Goal: Information Seeking & Learning: Learn about a topic

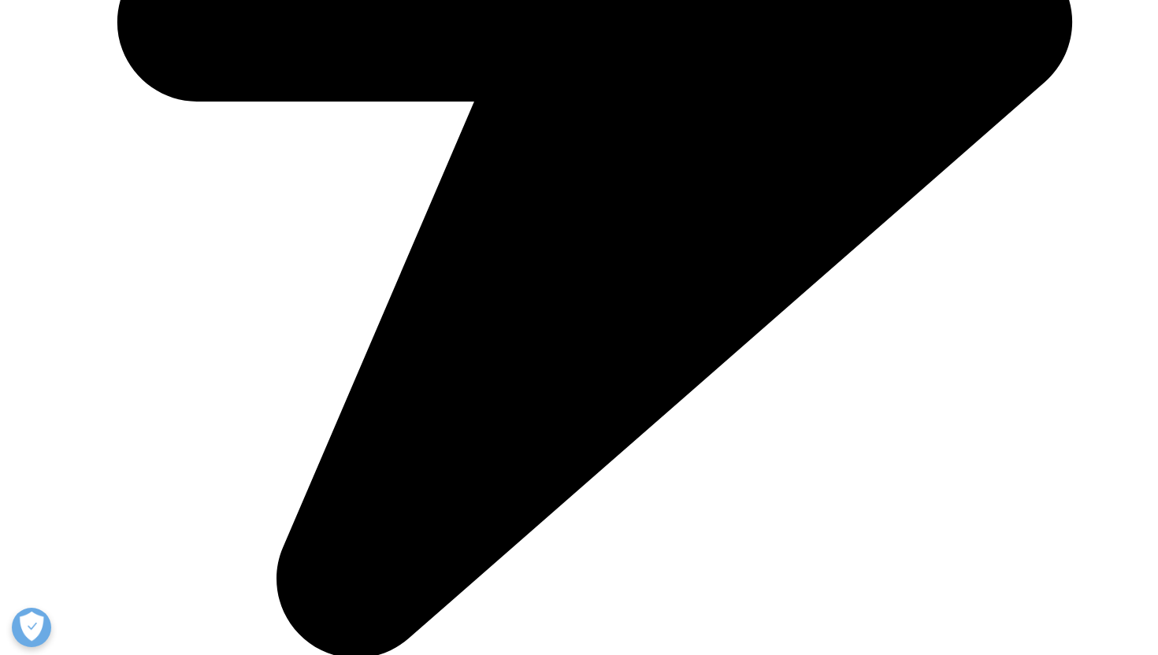
scroll to position [921, 0]
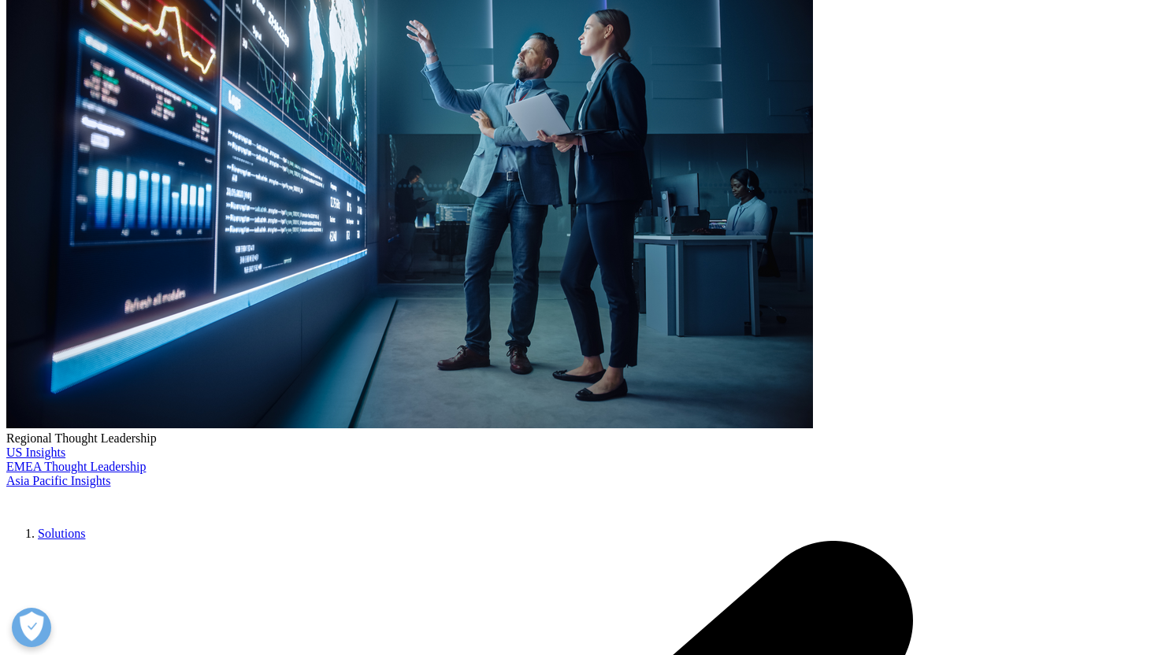
scroll to position [307, 0]
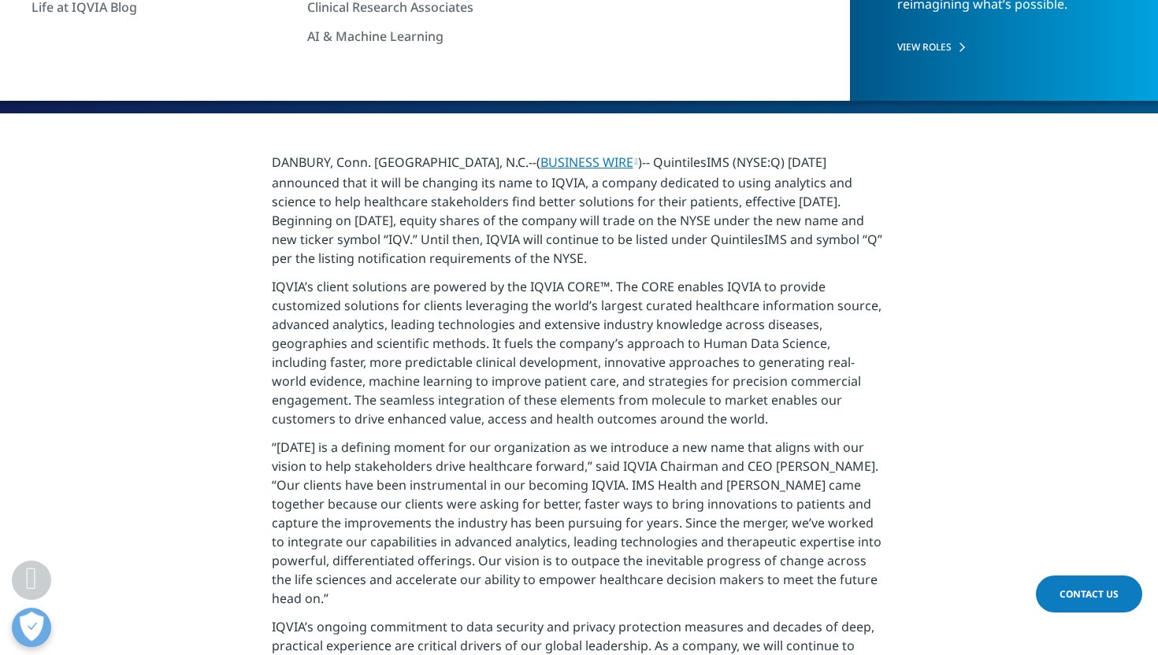
click at [622, 283] on p "IQVIA’s client solutions are powered by the IQVIA CORE™. The CORE enables IQVIA…" at bounding box center [579, 357] width 615 height 161
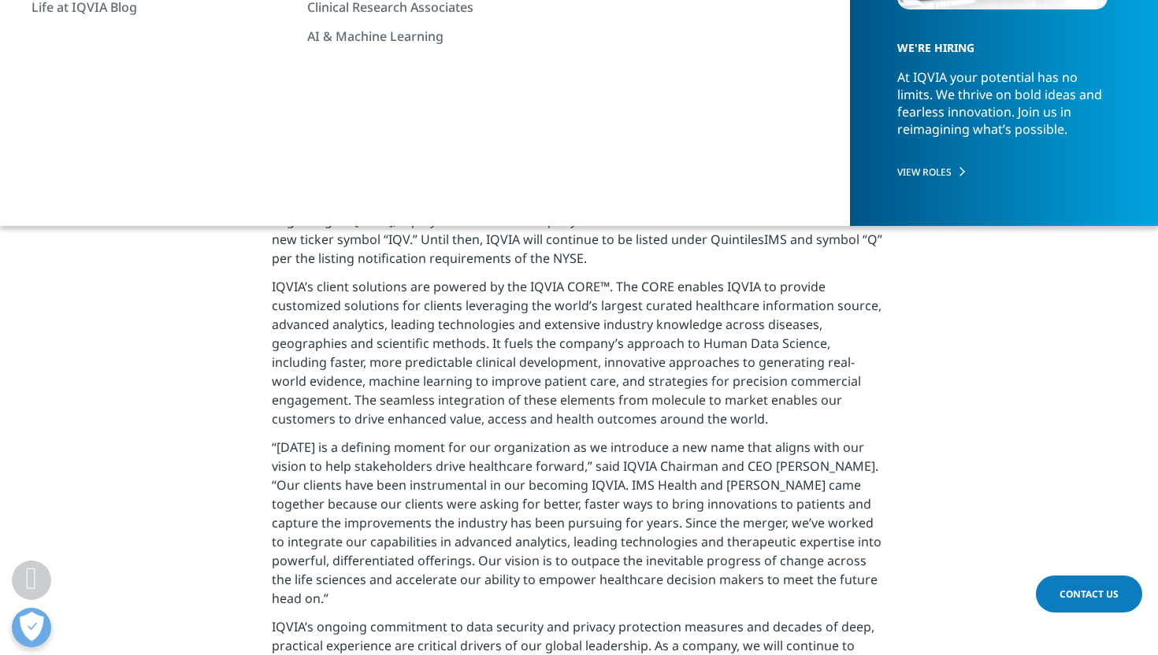
click at [619, 283] on p "IQVIA’s client solutions are powered by the IQVIA CORE™. The CORE enables IQVIA…" at bounding box center [579, 357] width 615 height 161
click at [572, 253] on p "DANBURY, Conn. & RESEARCH TRIANGLE PARK, N.C.--( BUSINESS WIRE )-- QuintilesIMS…" at bounding box center [579, 215] width 615 height 124
copy p "requirements"
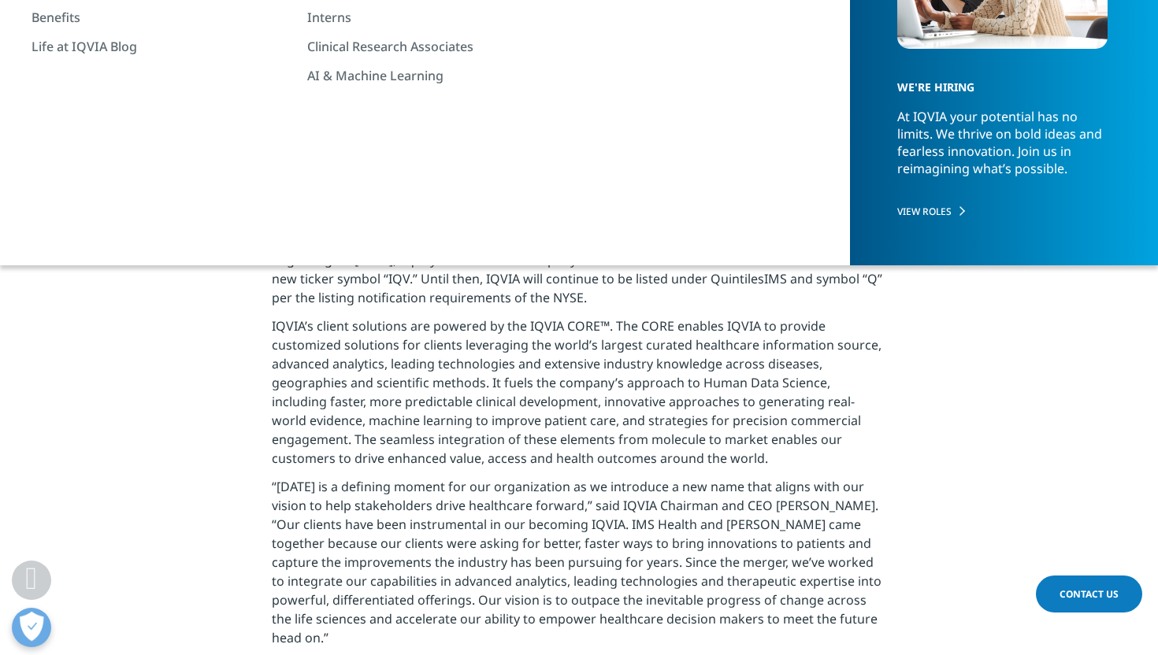
click at [513, 215] on p "DANBURY, Conn. & RESEARCH TRIANGLE PARK, N.C.--( BUSINESS WIRE )-- QuintilesIMS…" at bounding box center [579, 254] width 615 height 124
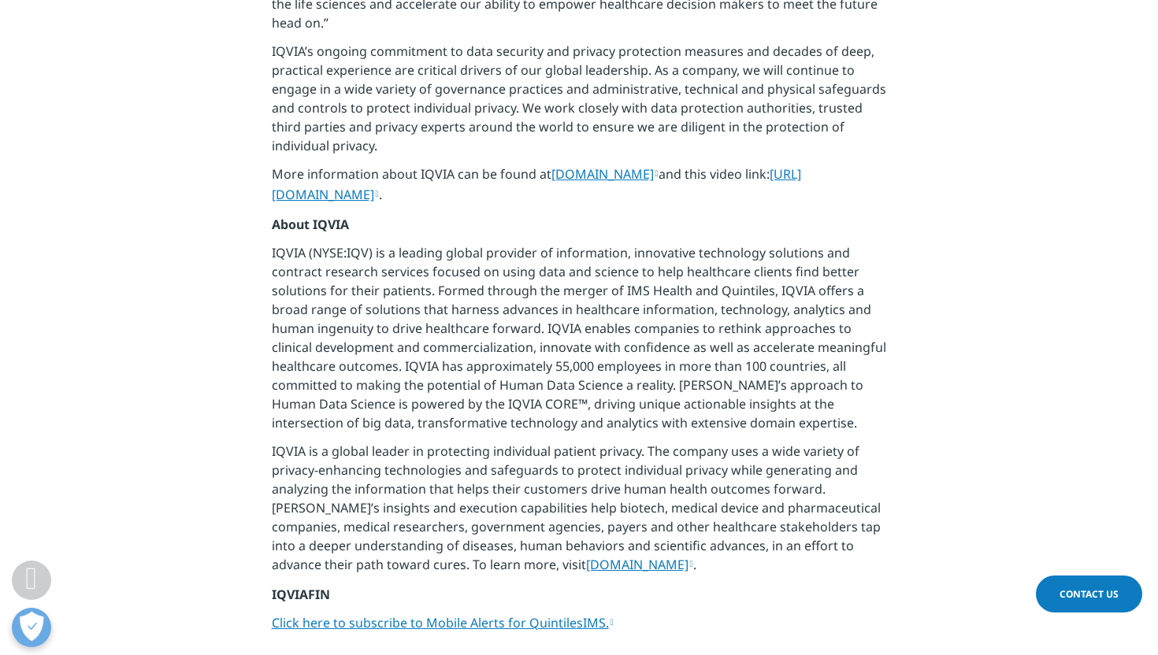
scroll to position [896, 0]
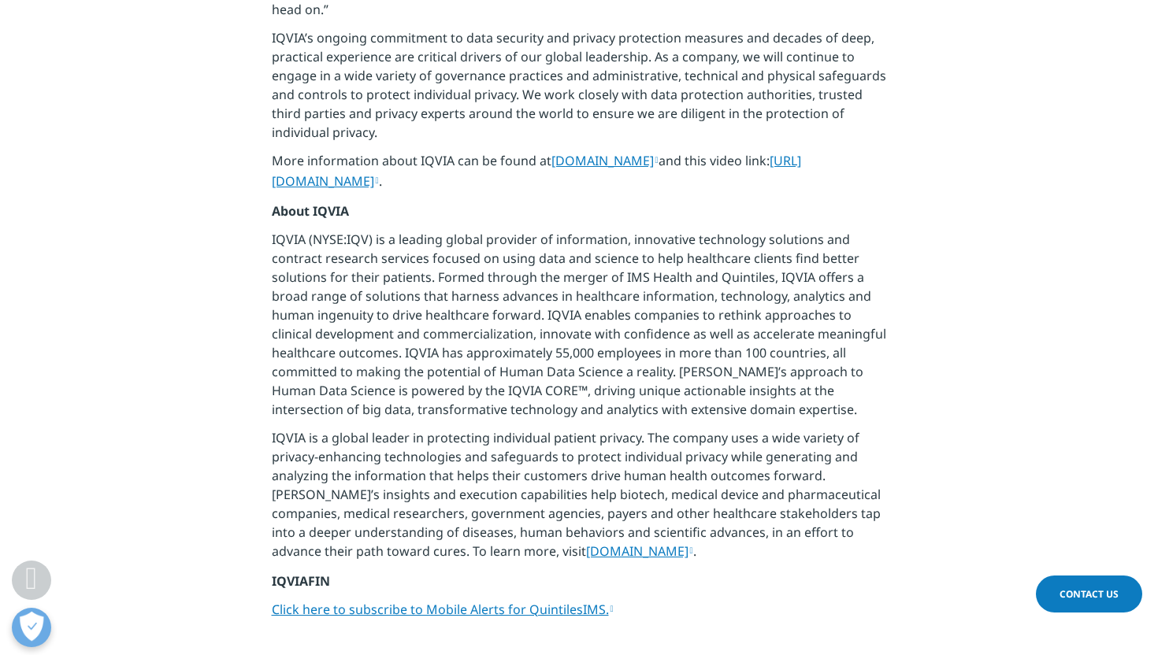
click at [480, 259] on p "IQVIA (NYSE:IQV) is a leading global provider of information, innovative techno…" at bounding box center [579, 329] width 615 height 198
copy p
click at [480, 259] on p "IQVIA (NYSE:IQV) is a leading global provider of information, innovative techno…" at bounding box center [579, 329] width 615 height 198
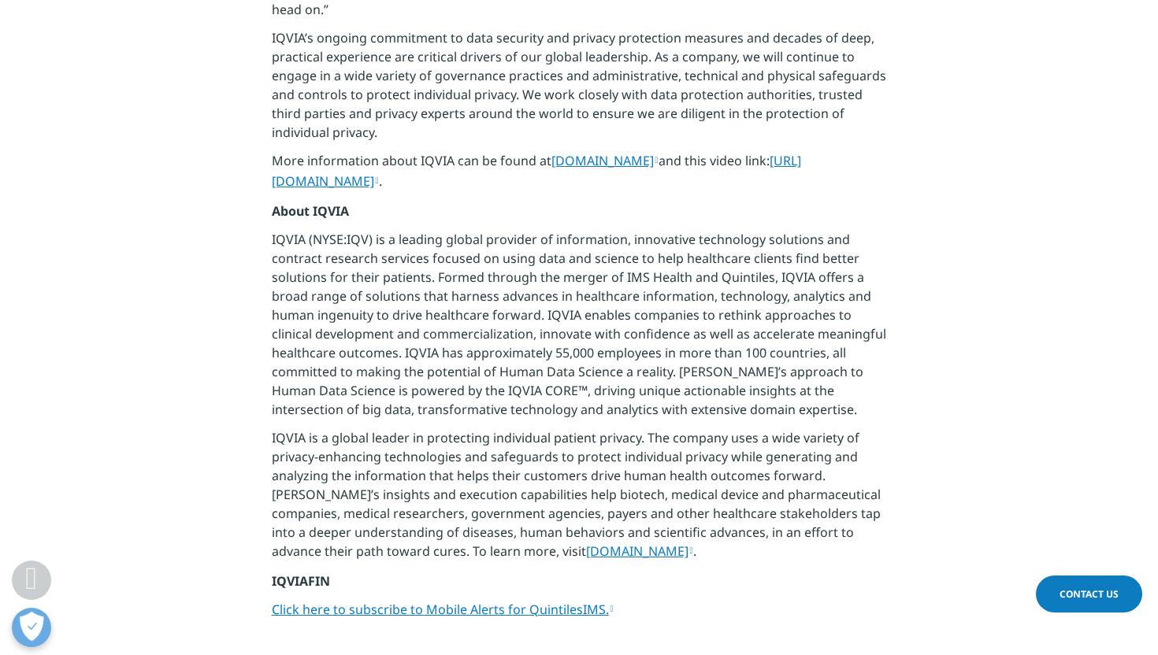
click at [528, 258] on p "IQVIA (NYSE:IQV) is a leading global provider of information, innovative techno…" at bounding box center [579, 329] width 615 height 198
click at [538, 267] on p "IQVIA (NYSE:IQV) is a leading global provider of information, innovative techno…" at bounding box center [579, 329] width 615 height 198
click at [561, 264] on p "IQVIA (NYSE:IQV) is a leading global provider of information, innovative techno…" at bounding box center [579, 329] width 615 height 198
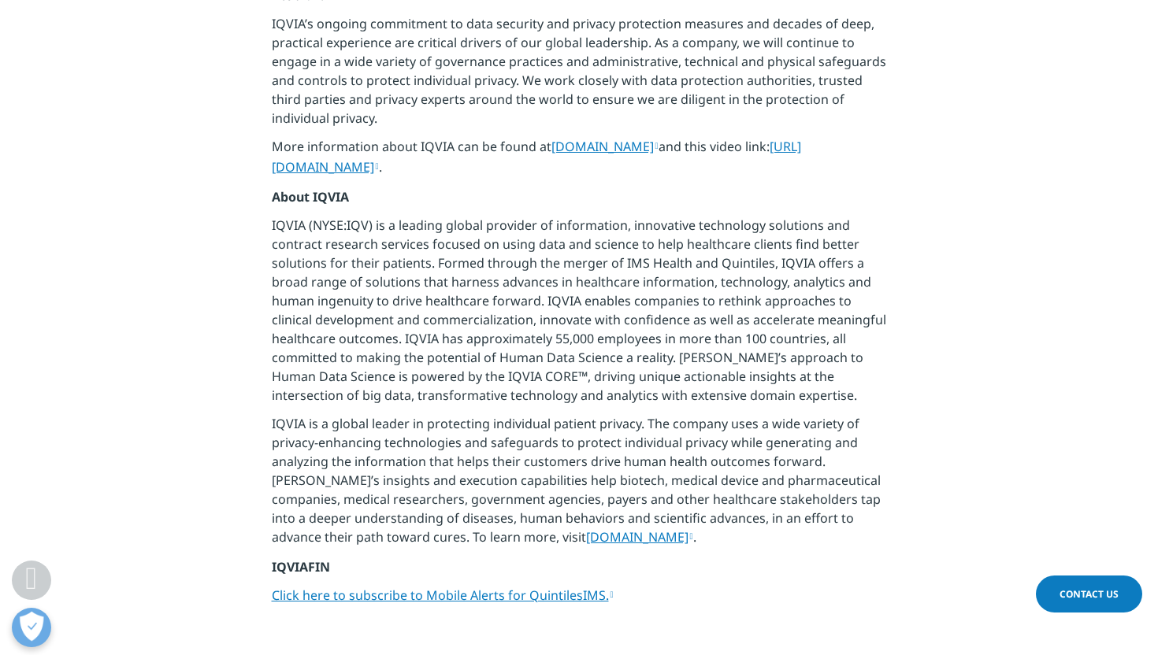
scroll to position [911, 0]
click at [561, 264] on p "IQVIA (NYSE:IQV) is a leading global provider of information, innovative techno…" at bounding box center [579, 314] width 615 height 198
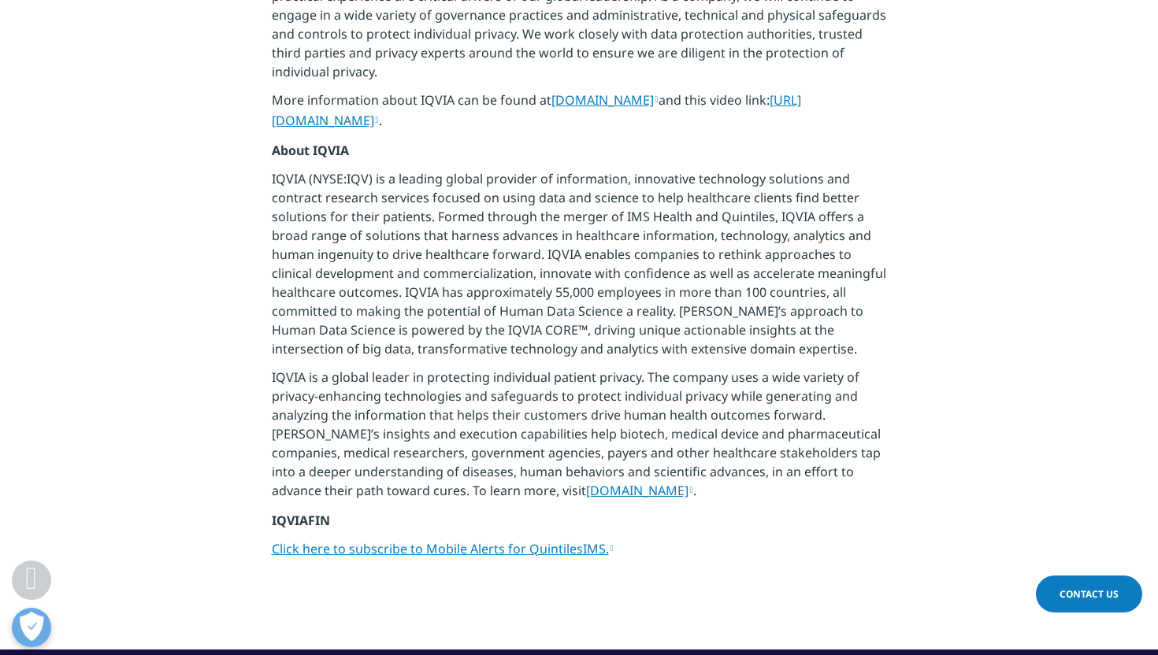
scroll to position [971, 0]
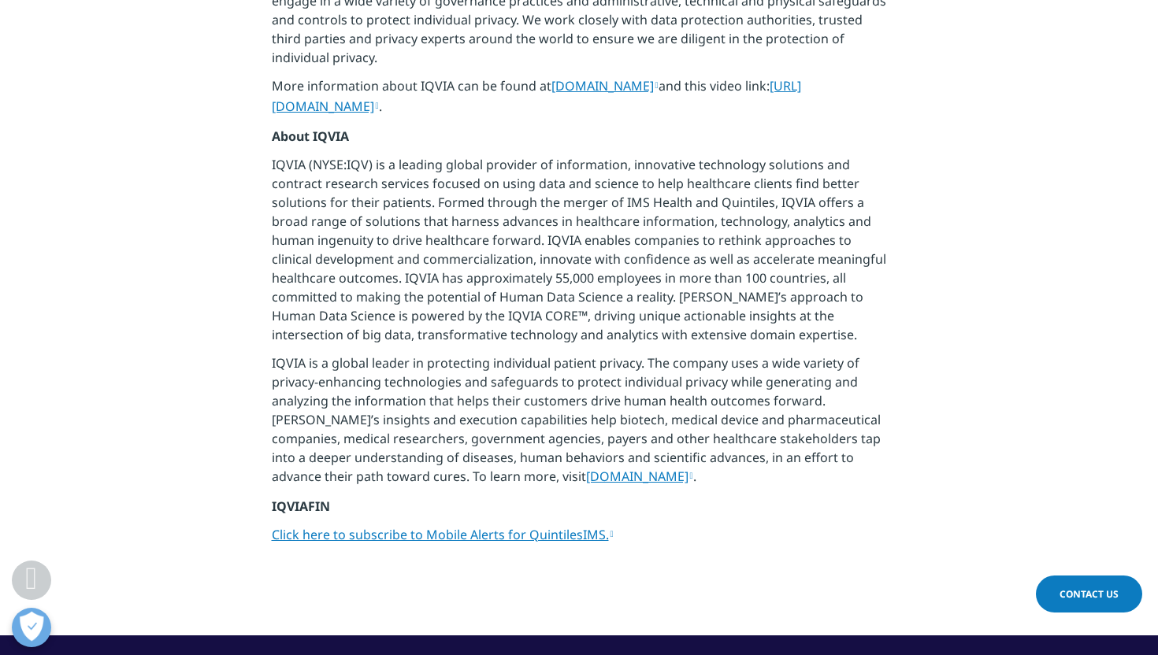
click at [579, 365] on p "IQVIA is a global leader in protecting individual patient privacy. The company …" at bounding box center [579, 425] width 615 height 143
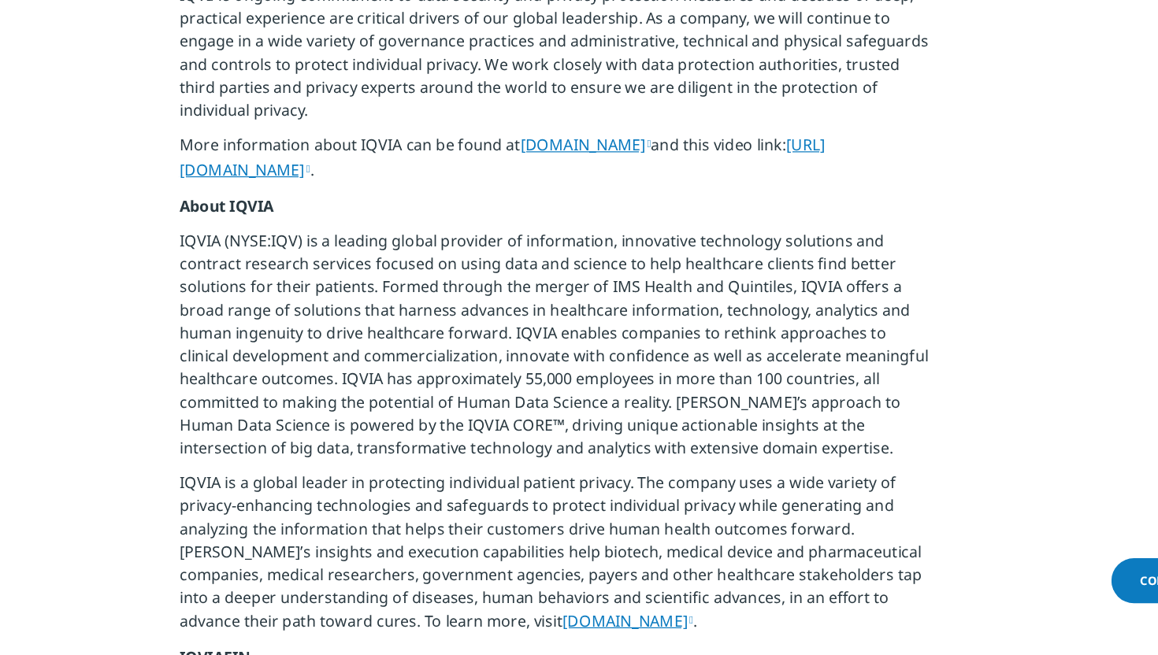
scroll to position [401, 0]
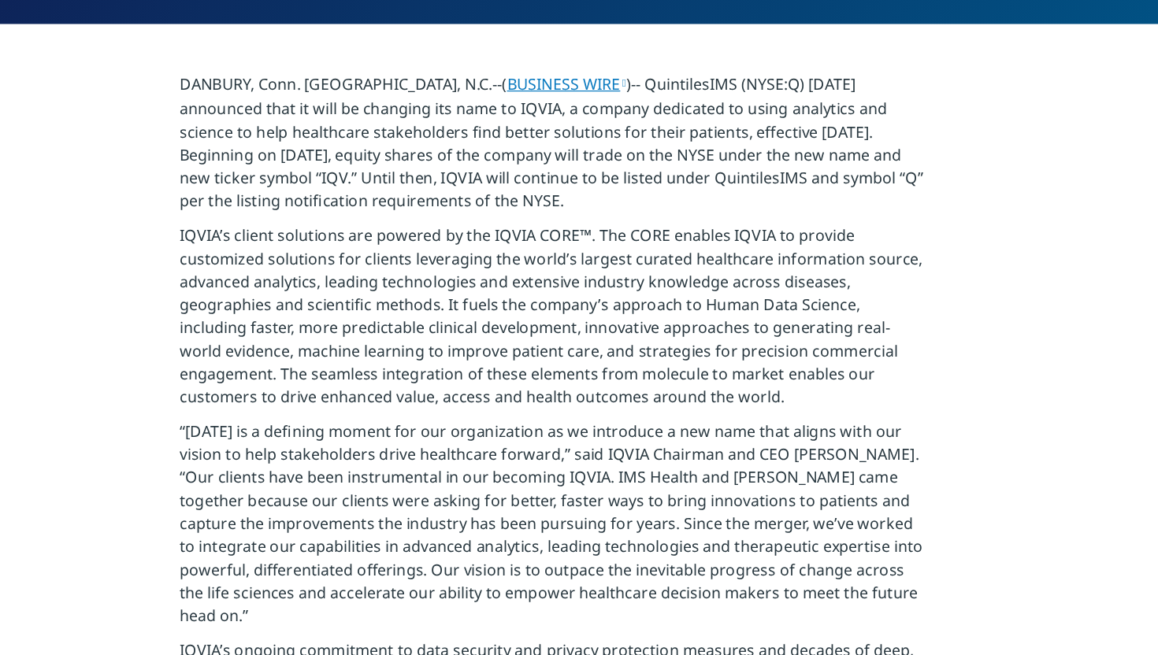
click at [517, 389] on p "“Today is a defining moment for our organization as we introduce a new name tha…" at bounding box center [579, 434] width 615 height 180
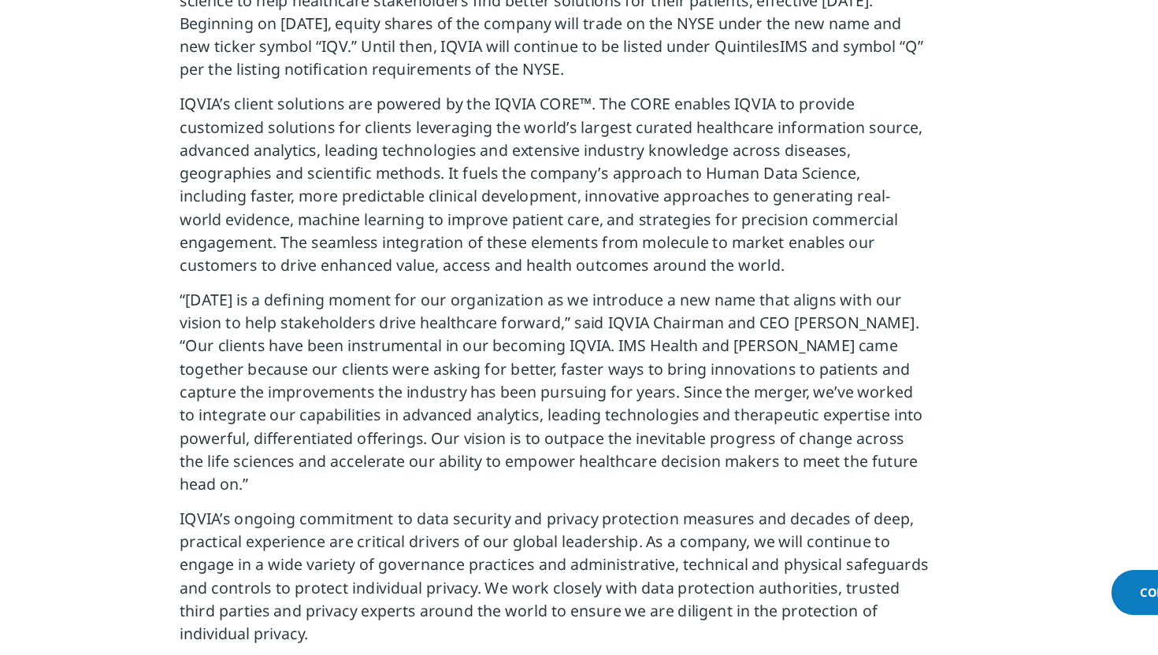
drag, startPoint x: 676, startPoint y: 328, endPoint x: 261, endPoint y: 189, distance: 438.5
click at [261, 190] on section "DANBURY, Conn. & RESEARCH TRIANGLE PARK, N.C.--( BUSINESS WIRE )-- QuintilesIMS…" at bounding box center [579, 613] width 1158 height 1186
copy p "IQVIA’s client solutions are powered by the IQVIA CORE™. The CORE enables IQVIA…"
click at [275, 191] on p "IQVIA’s client solutions are powered by the IQVIA CORE™. The CORE enables IQVIA…" at bounding box center [579, 263] width 615 height 161
drag, startPoint x: 272, startPoint y: 193, endPoint x: 679, endPoint y: 332, distance: 430.1
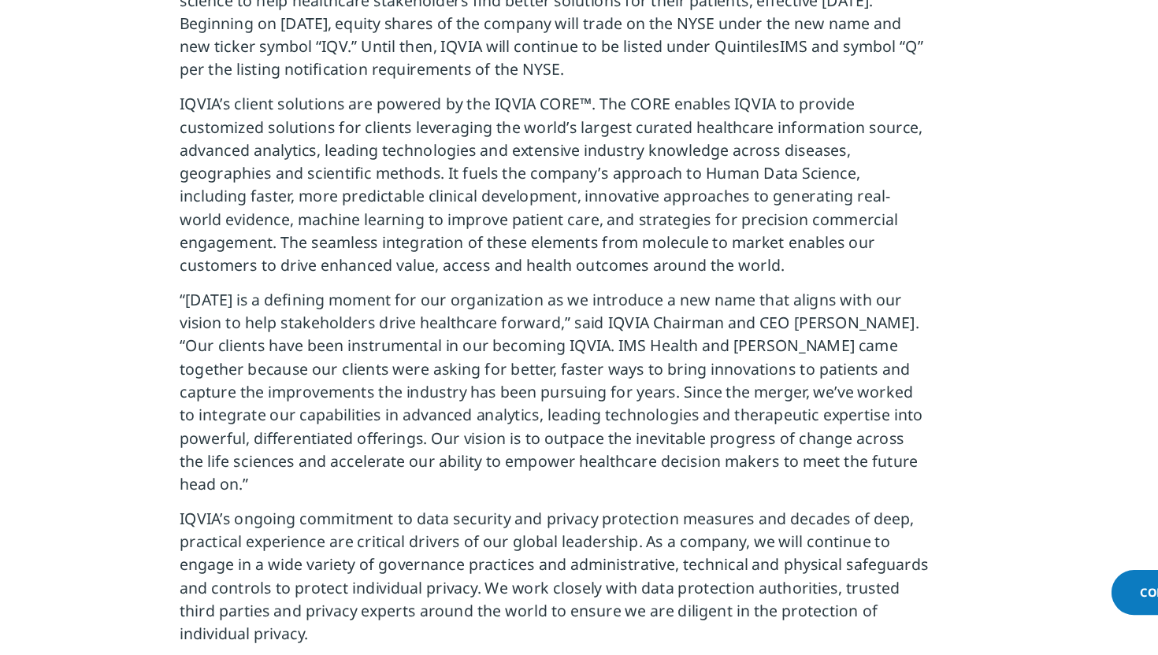
click at [672, 332] on p "IQVIA’s client solutions are powered by the IQVIA CORE™. The CORE enables IQVIA…" at bounding box center [579, 263] width 615 height 161
copy p "IQVIA’s client solutions are powered by the IQVIA CORE™. The CORE enables IQVIA…"
click at [655, 336] on p "IQVIA’s client solutions are powered by the IQVIA CORE™. The CORE enables IQVIA…" at bounding box center [579, 263] width 615 height 161
drag, startPoint x: 655, startPoint y: 331, endPoint x: 268, endPoint y: 180, distance: 415.9
click at [268, 180] on section "DANBURY, Conn. & RESEARCH TRIANGLE PARK, N.C.--( BUSINESS WIRE )-- QuintilesIMS…" at bounding box center [579, 613] width 1158 height 1186
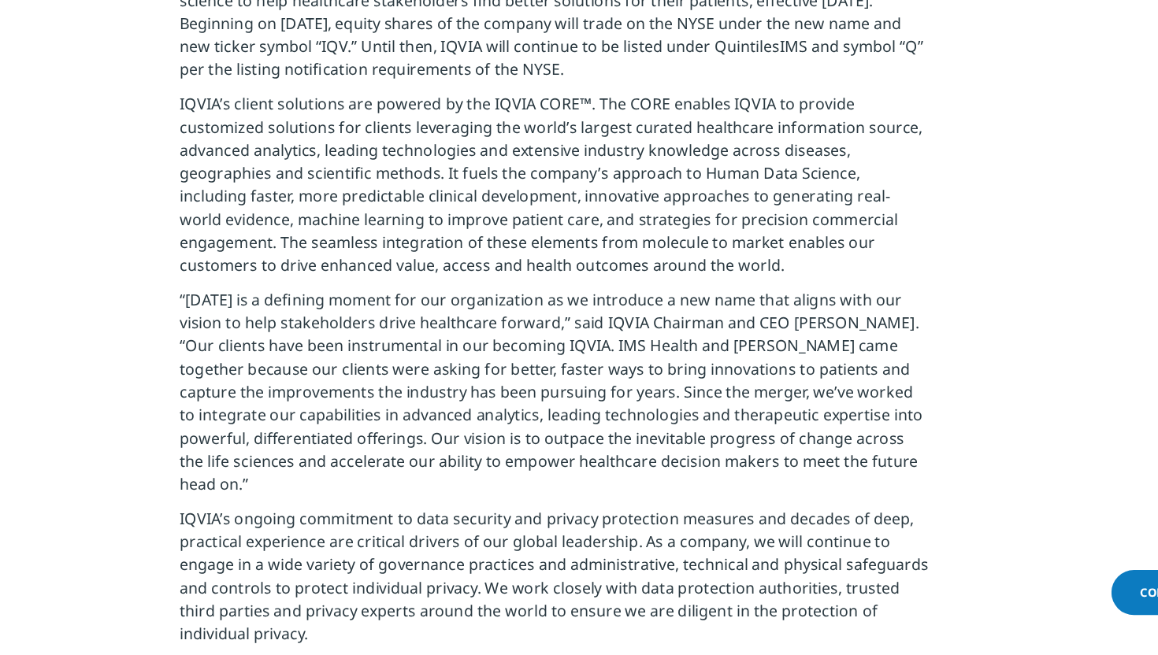
copy div ")-- QuintilesIMS (NYSE:Q) today announced that it will be changing its name to …"
click at [272, 206] on p "IQVIA’s client solutions are powered by the IQVIA CORE™. The CORE enables IQVIA…" at bounding box center [579, 263] width 615 height 161
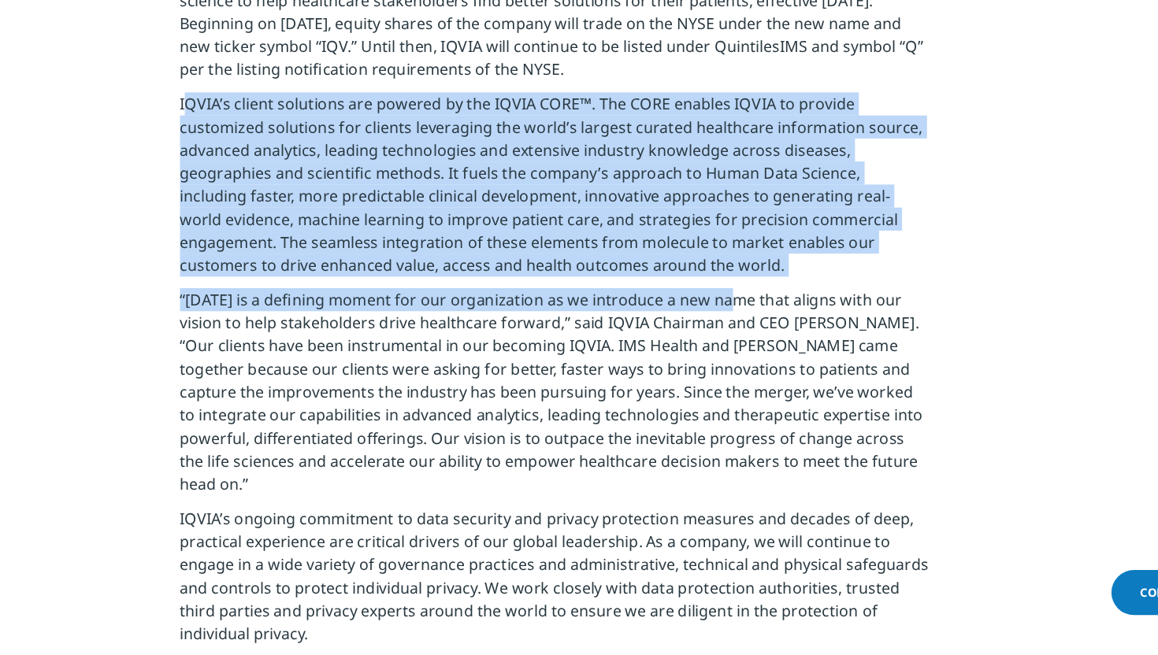
drag, startPoint x: 270, startPoint y: 191, endPoint x: 717, endPoint y: 352, distance: 474.5
click at [717, 352] on section "DANBURY, Conn. & RESEARCH TRIANGLE PARK, N.C.--( BUSINESS WIRE )-- QuintilesIMS…" at bounding box center [579, 613] width 1158 height 1186
copy div "IQVIA’s client solutions are powered by the IQVIA CORE™. The CORE enables IQVIA…"
click at [715, 352] on p "“Today is a defining moment for our organization as we introduce a new name tha…" at bounding box center [579, 434] width 615 height 180
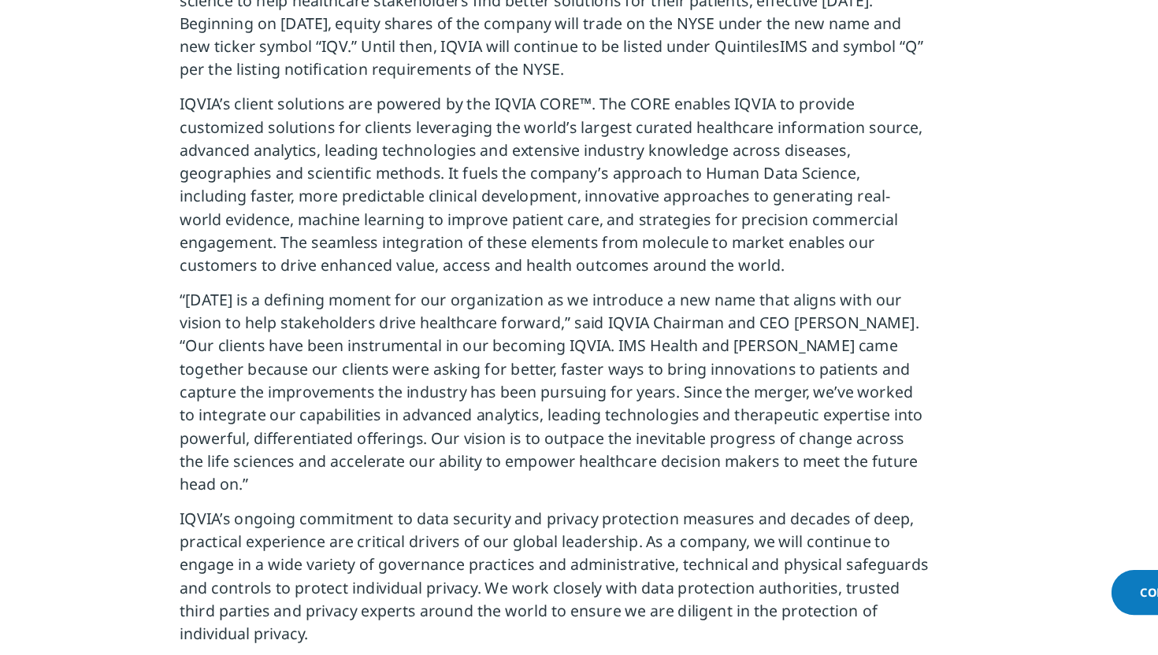
click at [646, 309] on p "IQVIA’s client solutions are powered by the IQVIA CORE™. The CORE enables IQVIA…" at bounding box center [579, 263] width 615 height 161
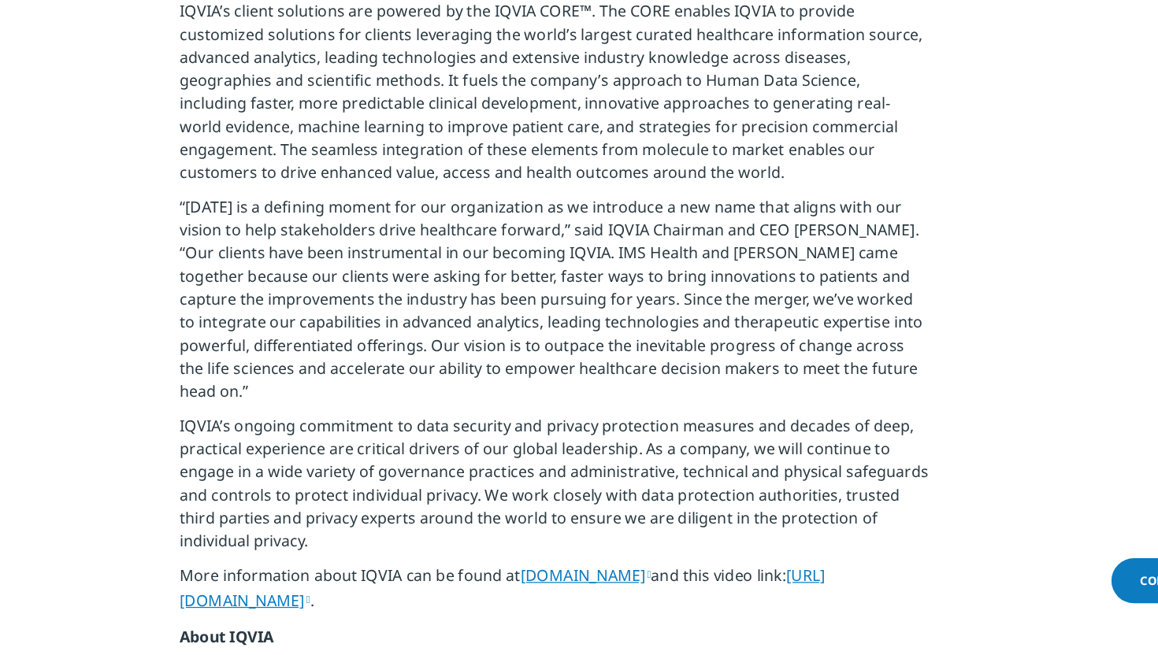
click at [677, 302] on p "“Today is a defining moment for our organization as we introduce a new name tha…" at bounding box center [579, 368] width 615 height 180
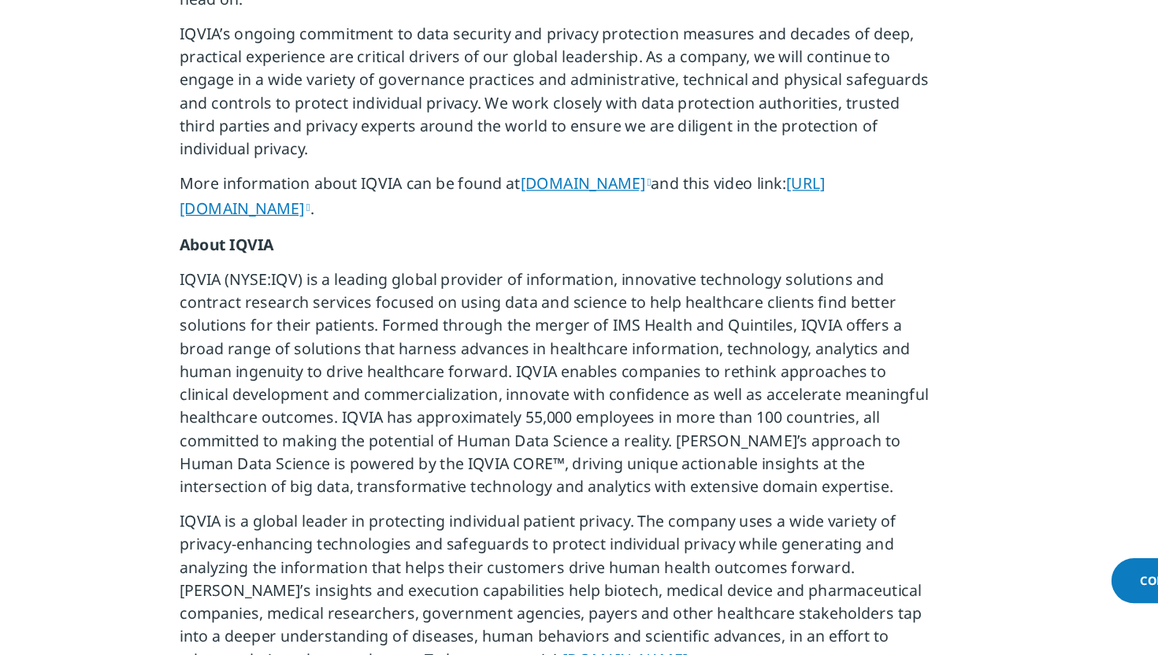
click at [577, 449] on p "IQVIA (NYSE:IQV) is a leading global provider of information, innovative techno…" at bounding box center [579, 436] width 615 height 198
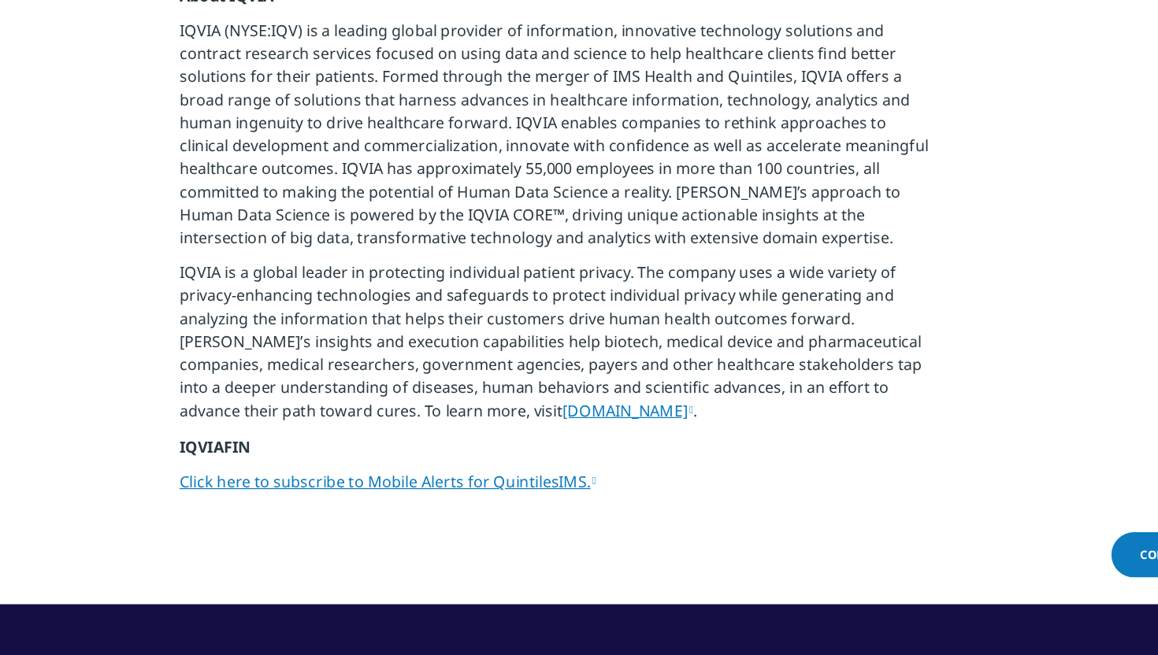
scroll to position [993, 0]
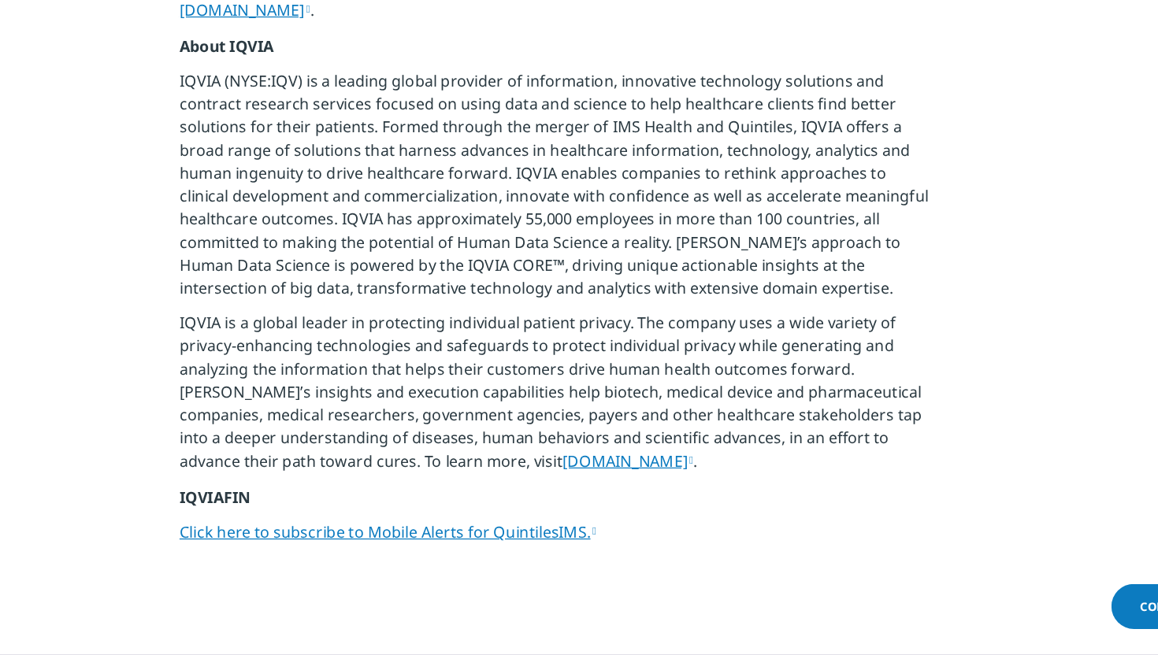
click at [406, 134] on p "IQVIA (NYSE:IQV) is a leading global provider of information, innovative techno…" at bounding box center [579, 232] width 615 height 198
click at [494, 218] on p "IQVIA (NYSE:IQV) is a leading global provider of information, innovative techno…" at bounding box center [579, 232] width 615 height 198
click at [469, 187] on p "IQVIA (NYSE:IQV) is a leading global provider of information, innovative techno…" at bounding box center [579, 232] width 615 height 198
copy p "harness"
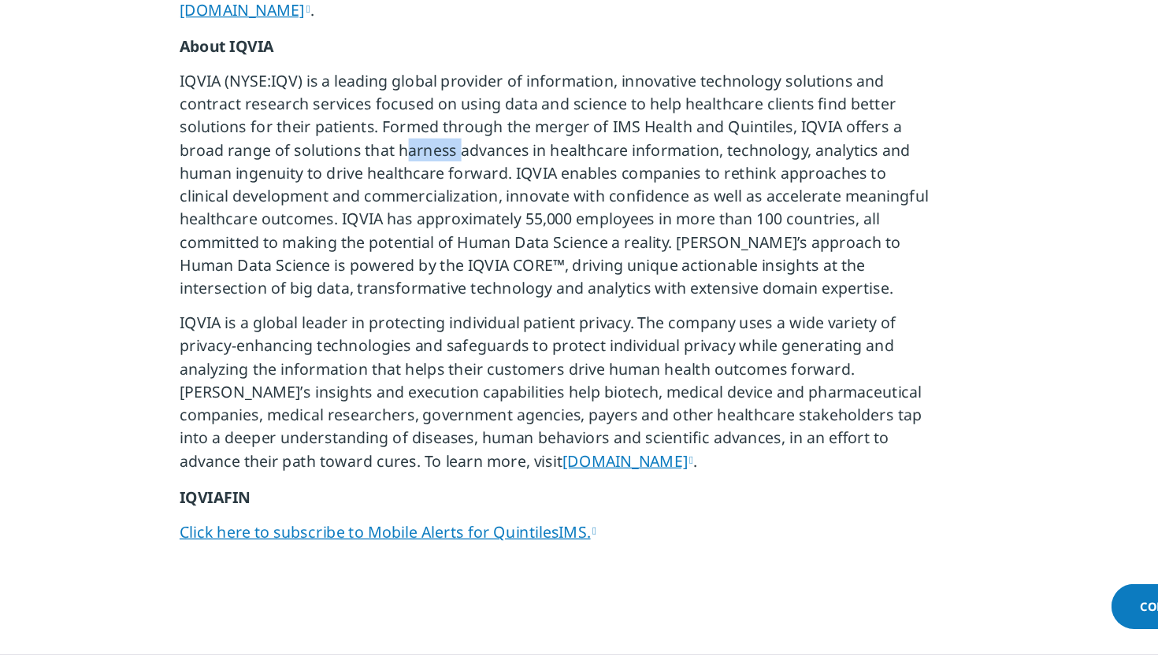
click at [469, 187] on p "IQVIA (NYSE:IQV) is a leading global provider of information, innovative techno…" at bounding box center [579, 232] width 615 height 198
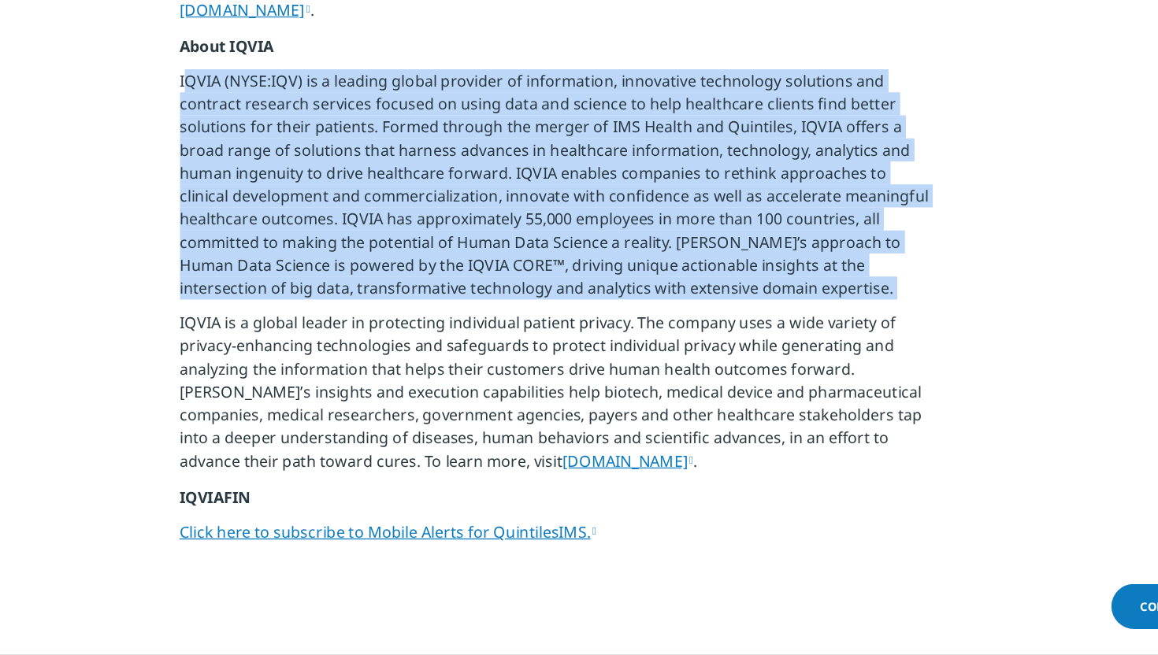
copy div "IQVIA (NYSE:IQV) is a leading global provider of information, innovative techno…"
click at [483, 206] on p "IQVIA (NYSE:IQV) is a leading global provider of information, innovative techno…" at bounding box center [579, 232] width 615 height 198
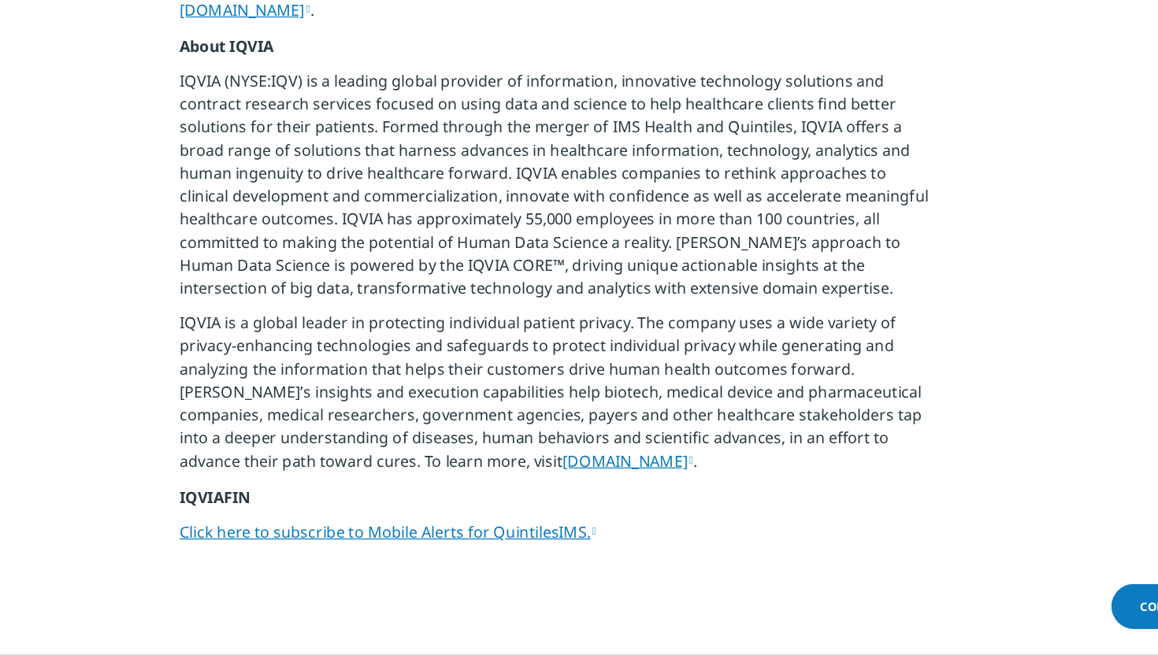
click at [483, 206] on p "IQVIA (NYSE:IQV) is a leading global provider of information, innovative techno…" at bounding box center [579, 232] width 615 height 198
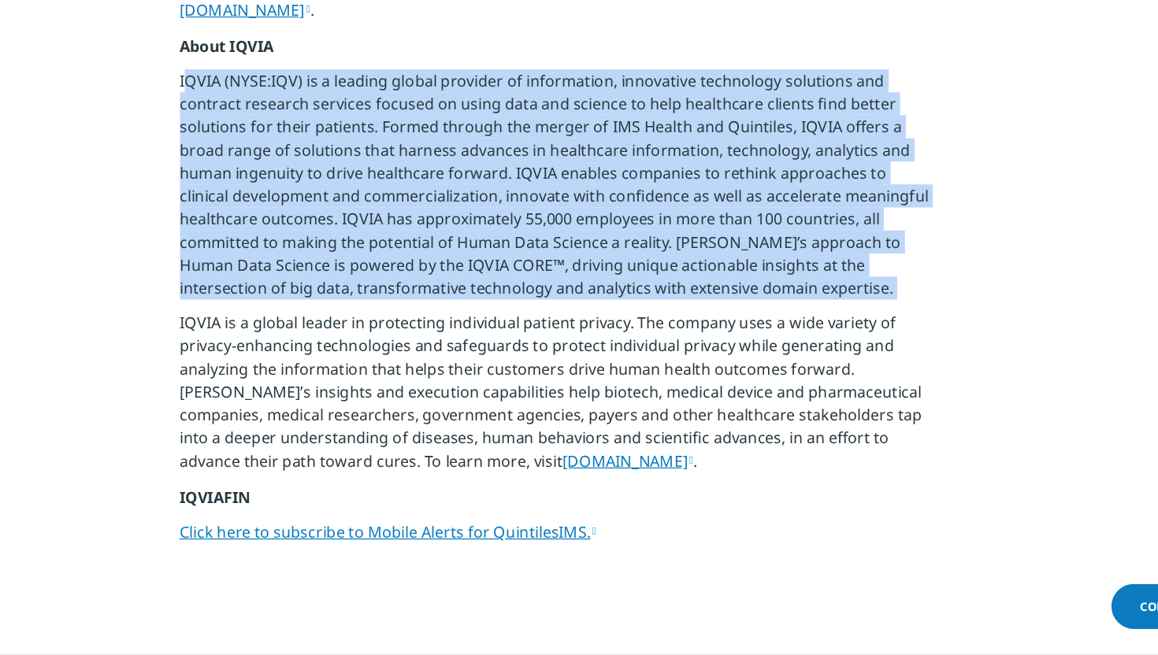
click at [483, 206] on p "IQVIA (NYSE:IQV) is a leading global provider of information, innovative techno…" at bounding box center [579, 232] width 615 height 198
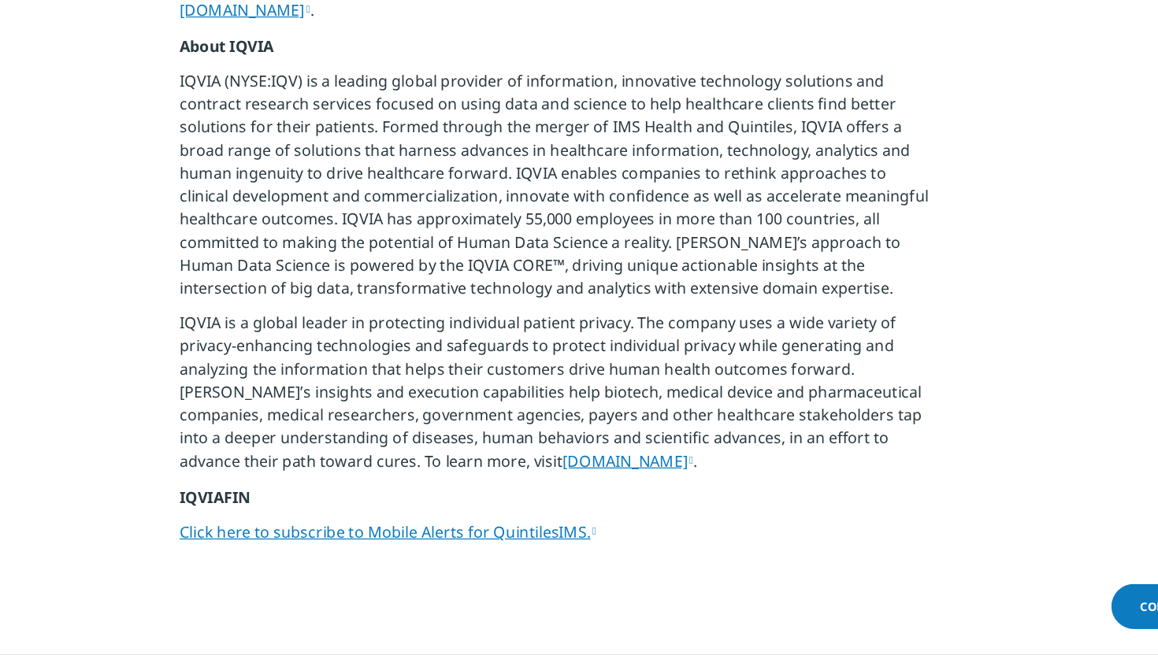
click at [543, 237] on p "IQVIA (NYSE:IQV) is a leading global provider of information, innovative techno…" at bounding box center [579, 232] width 615 height 198
copy p "approximately"
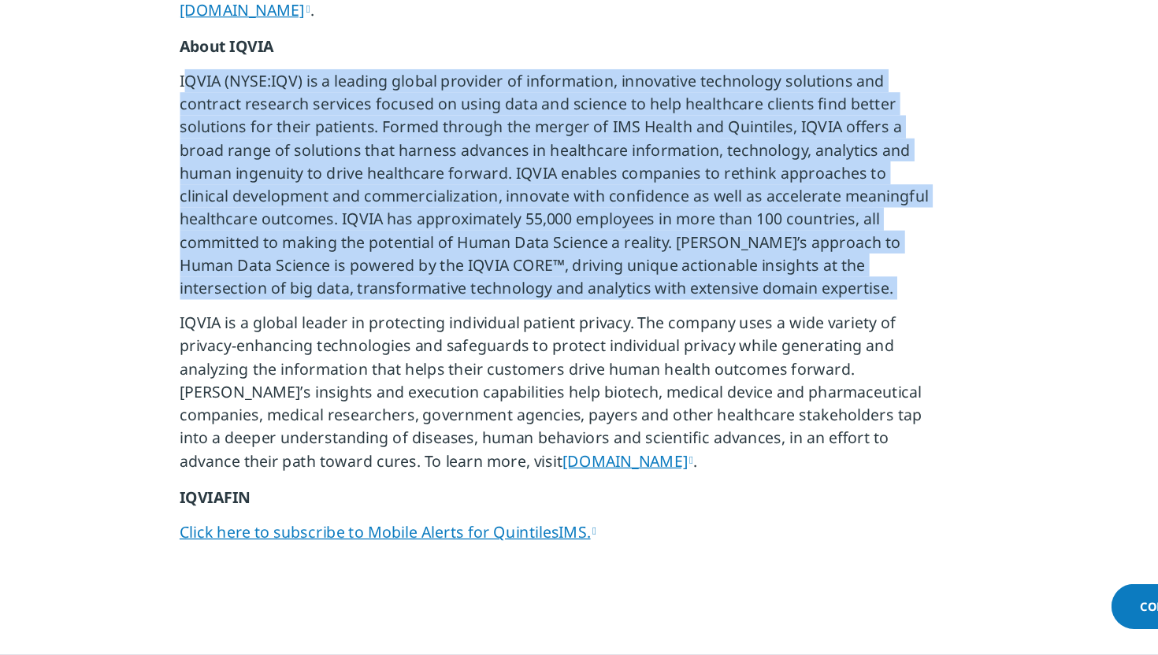
copy div "IQVIA (NYSE:IQV) is a leading global provider of information, innovative techno…"
click at [543, 237] on p "IQVIA (NYSE:IQV) is a leading global provider of information, innovative techno…" at bounding box center [579, 232] width 615 height 198
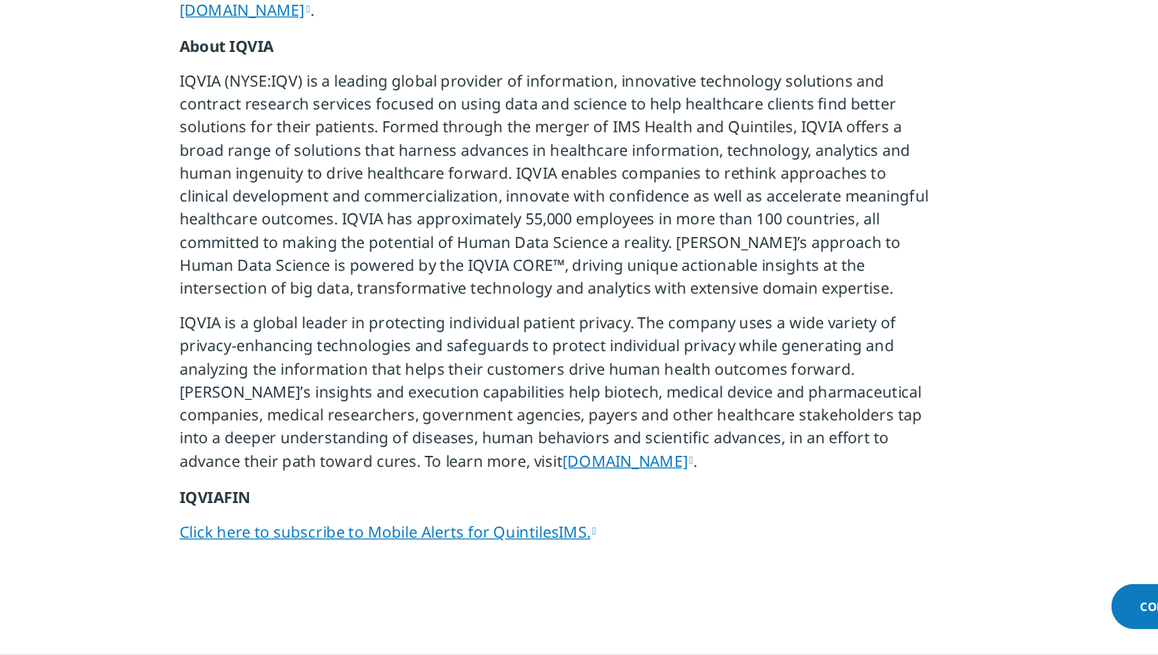
click at [543, 237] on p "IQVIA (NYSE:IQV) is a leading global provider of information, innovative techno…" at bounding box center [579, 232] width 615 height 198
click at [554, 250] on p "IQVIA (NYSE:IQV) is a leading global provider of information, innovative techno…" at bounding box center [579, 232] width 615 height 198
click at [564, 252] on p "IQVIA (NYSE:IQV) is a leading global provider of information, innovative techno…" at bounding box center [579, 232] width 615 height 198
click at [587, 264] on p "IQVIA (NYSE:IQV) is a leading global provider of information, innovative techno…" at bounding box center [579, 232] width 615 height 198
